Goal: Navigation & Orientation: Find specific page/section

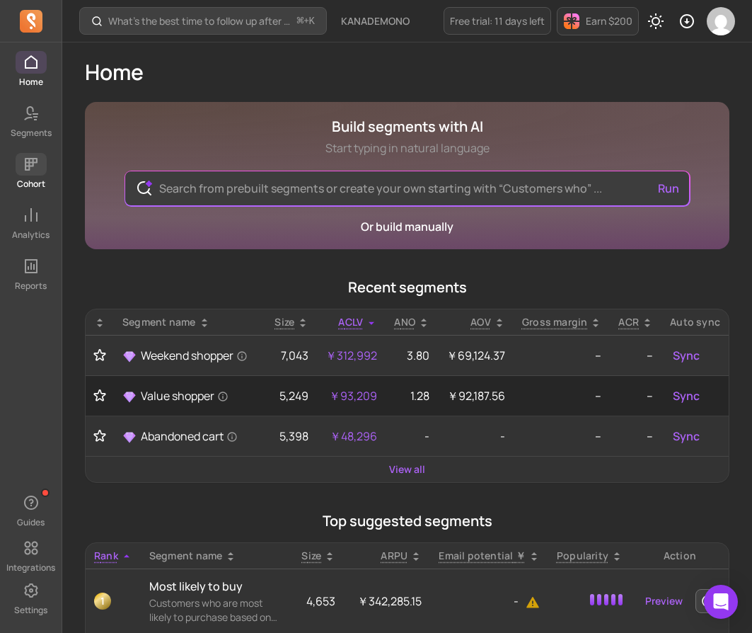
click at [45, 167] on span at bounding box center [31, 164] width 31 height 23
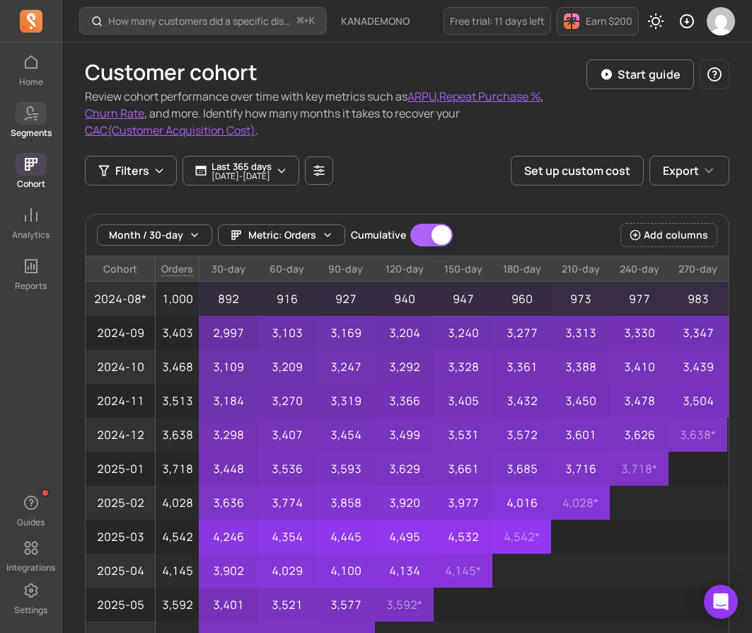
click at [31, 127] on p "Segments" at bounding box center [31, 132] width 41 height 11
